Goal: Book appointment/travel/reservation

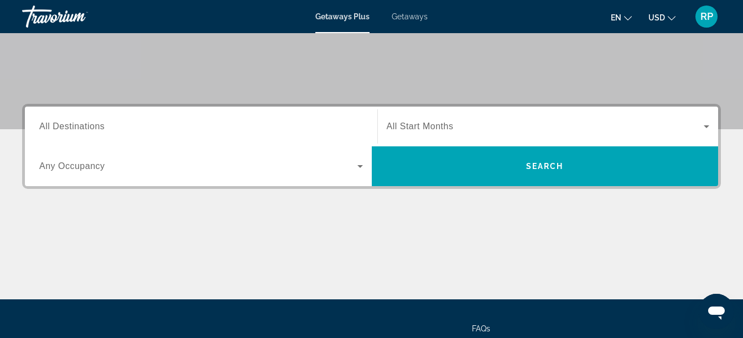
scroll to position [221, 0]
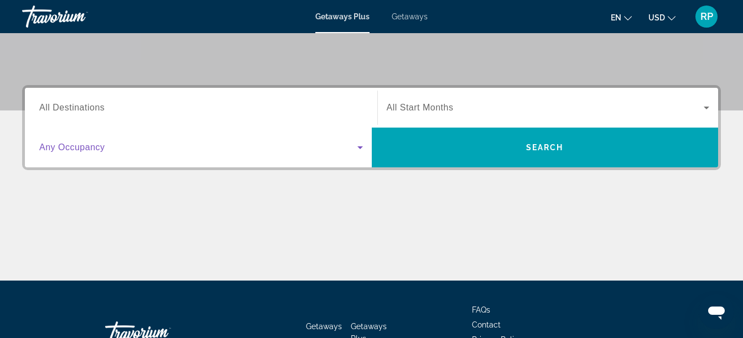
click at [359, 147] on icon "Search widget" at bounding box center [360, 148] width 6 height 3
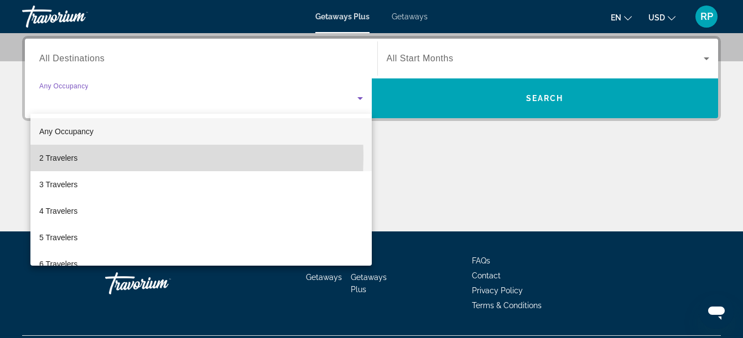
click at [54, 156] on span "2 Travelers" at bounding box center [58, 157] width 38 height 13
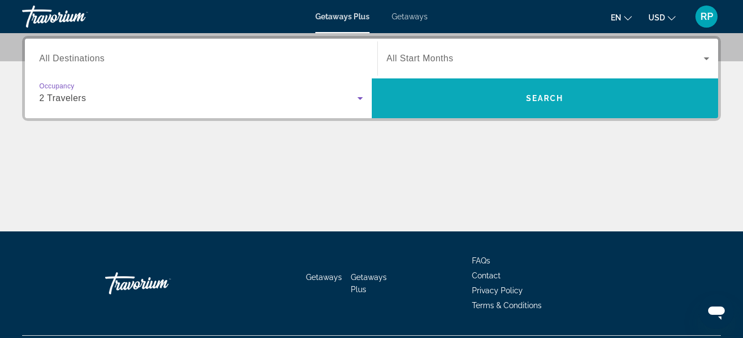
click at [526, 102] on span "Search" at bounding box center [545, 98] width 38 height 9
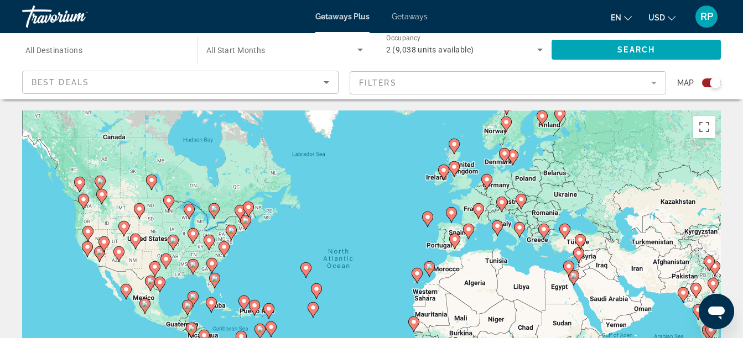
click at [651, 82] on mat-form-field "Filters" at bounding box center [507, 82] width 316 height 23
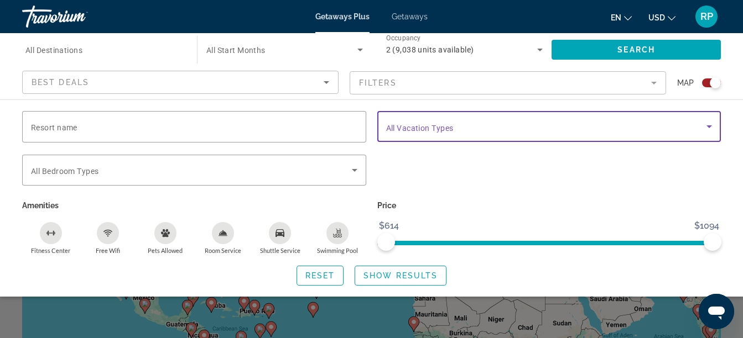
click at [711, 127] on icon "Search widget" at bounding box center [708, 126] width 13 height 13
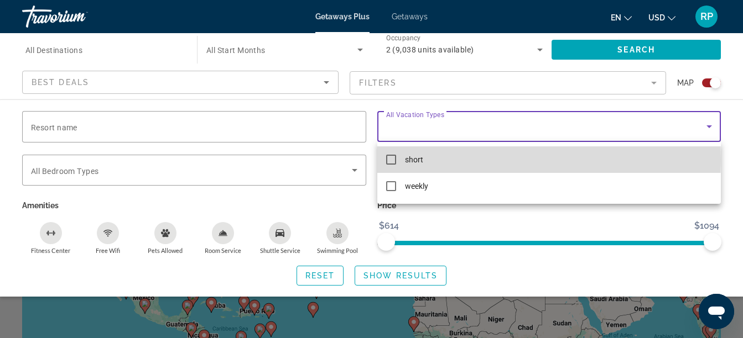
click at [390, 160] on mat-pseudo-checkbox at bounding box center [391, 160] width 10 height 10
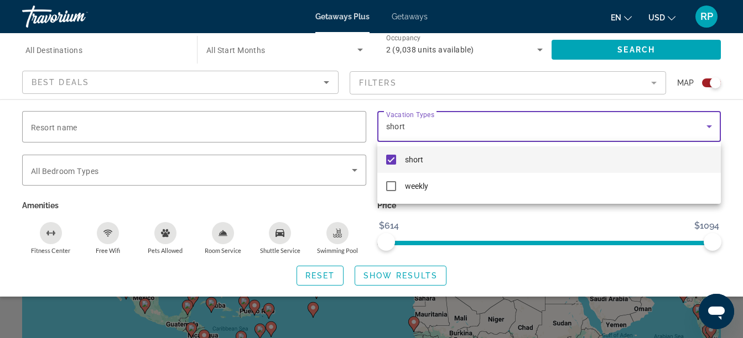
click at [389, 279] on div at bounding box center [371, 169] width 743 height 338
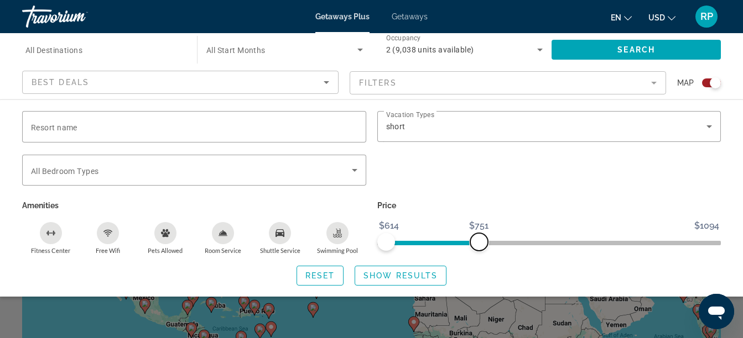
drag, startPoint x: 712, startPoint y: 241, endPoint x: 479, endPoint y: 234, distance: 232.9
click at [479, 234] on span "ngx-slider-max" at bounding box center [479, 242] width 18 height 18
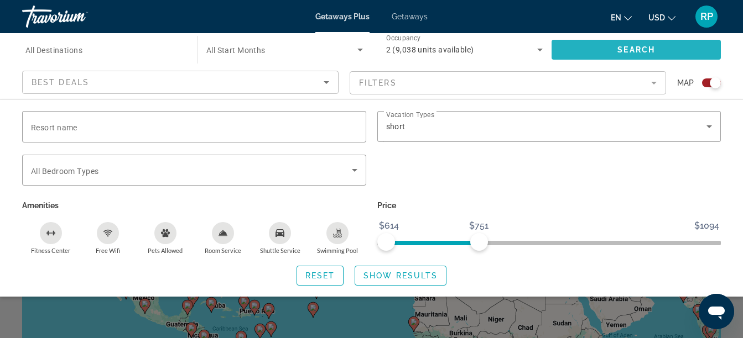
click at [615, 51] on span "Search widget" at bounding box center [635, 49] width 169 height 27
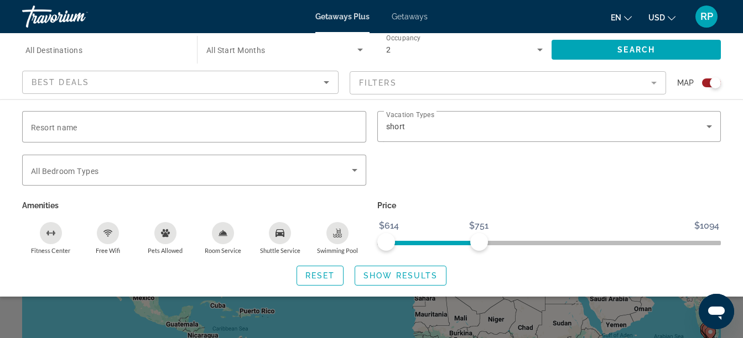
click at [713, 80] on div "Search widget" at bounding box center [714, 82] width 11 height 11
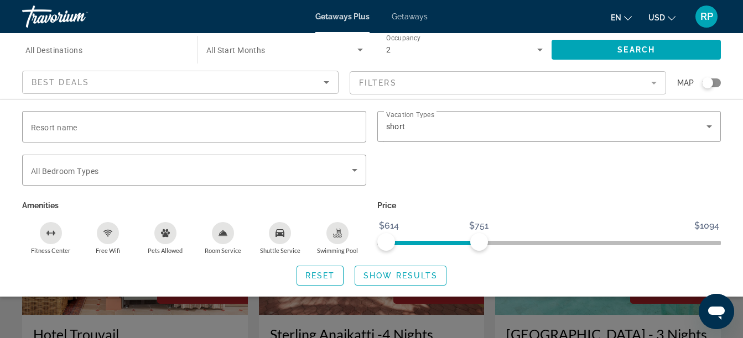
click at [710, 82] on div "Search widget" at bounding box center [707, 82] width 11 height 11
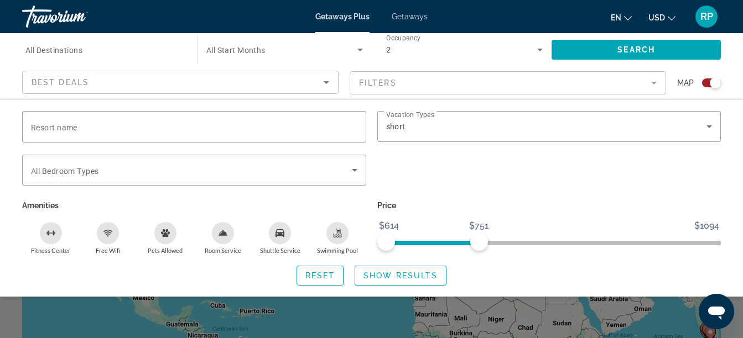
click at [715, 83] on div "Search widget" at bounding box center [714, 82] width 11 height 11
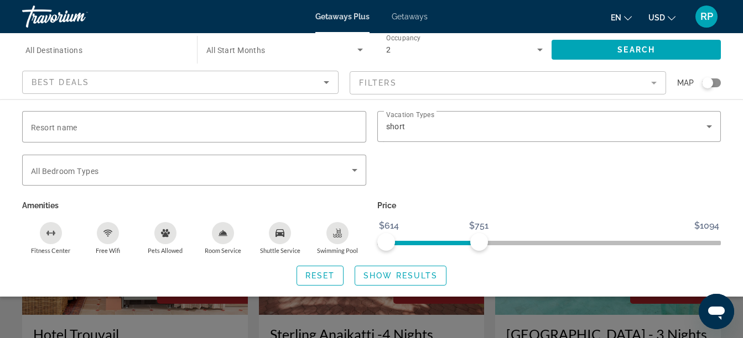
click at [528, 315] on div "Search widget" at bounding box center [371, 252] width 743 height 173
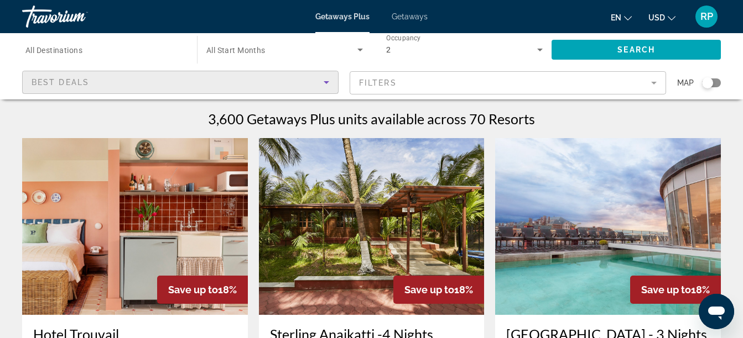
click at [326, 83] on icon "Sort by" at bounding box center [326, 82] width 6 height 3
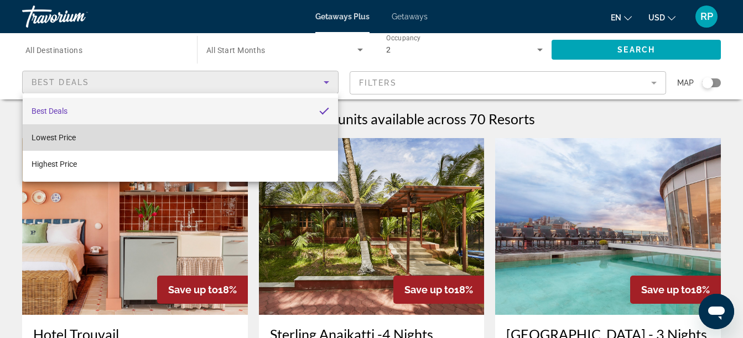
click at [43, 135] on span "Lowest Price" at bounding box center [54, 137] width 44 height 9
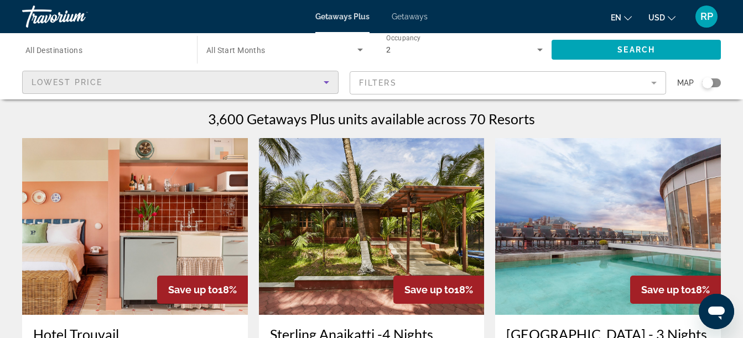
click at [652, 82] on mat-form-field "Filters" at bounding box center [507, 82] width 316 height 23
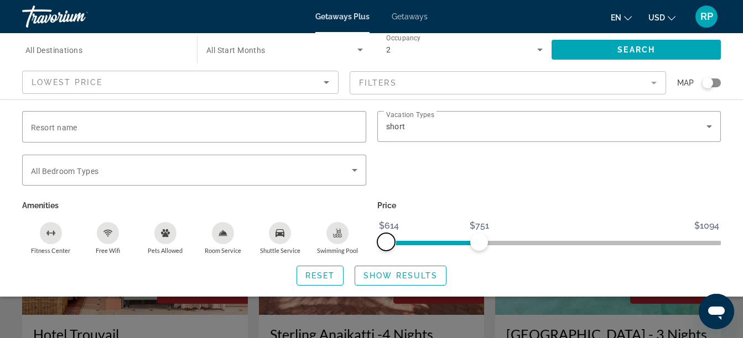
drag, startPoint x: 389, startPoint y: 242, endPoint x: 333, endPoint y: 248, distance: 56.2
click at [333, 248] on div "Resort name Vacation Types All Vacation Types short Bedroom Types All Bedroom T…" at bounding box center [371, 183] width 709 height 144
drag, startPoint x: 474, startPoint y: 241, endPoint x: 454, endPoint y: 247, distance: 20.8
click at [454, 247] on span "ngx-slider-max" at bounding box center [455, 242] width 18 height 18
click at [614, 53] on span "Search widget" at bounding box center [635, 49] width 169 height 27
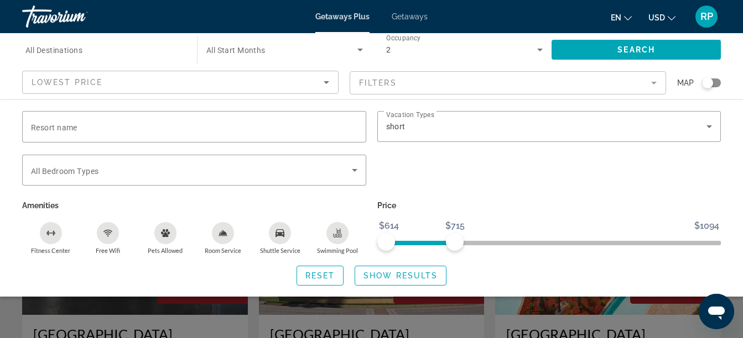
click at [493, 316] on div "Search widget" at bounding box center [371, 252] width 743 height 173
